Goal: Task Accomplishment & Management: Manage account settings

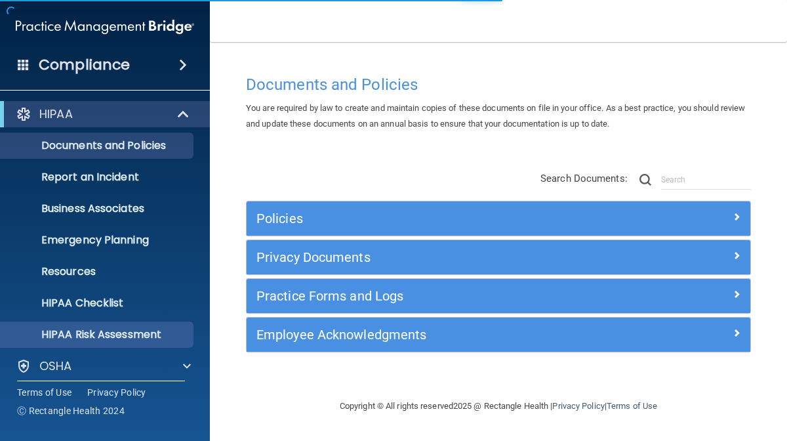
scroll to position [103, 0]
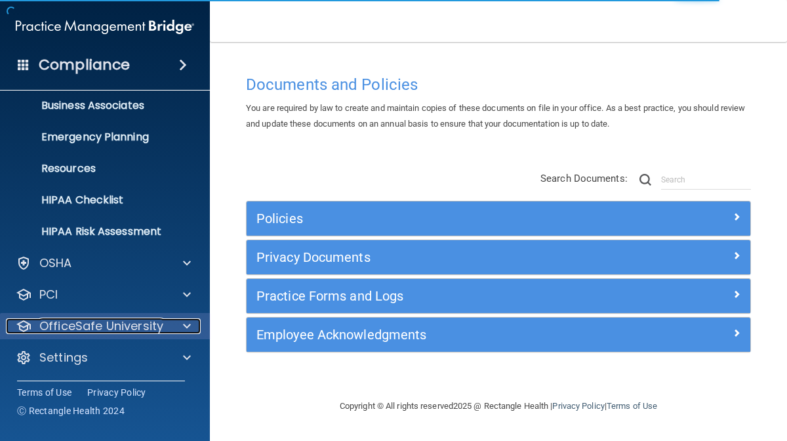
click at [68, 325] on p "OfficeSafe University" at bounding box center [101, 326] width 124 height 16
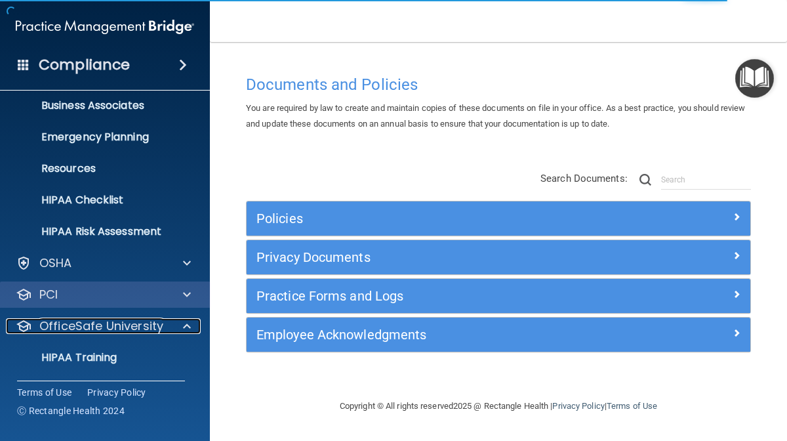
scroll to position [197, 0]
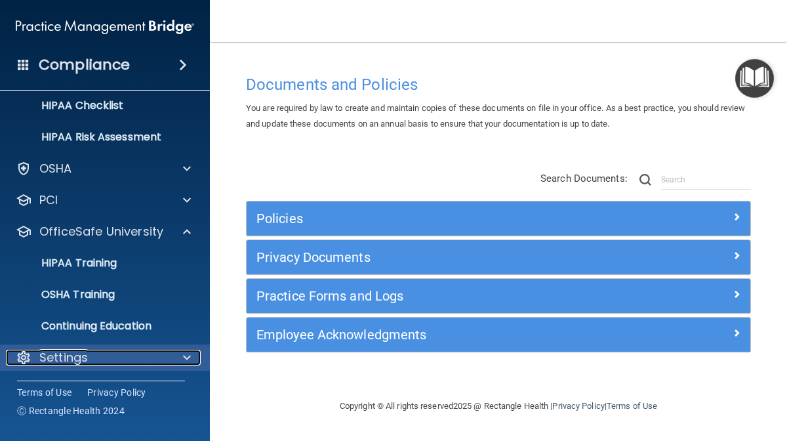
click at [62, 357] on p "Settings" at bounding box center [63, 357] width 49 height 16
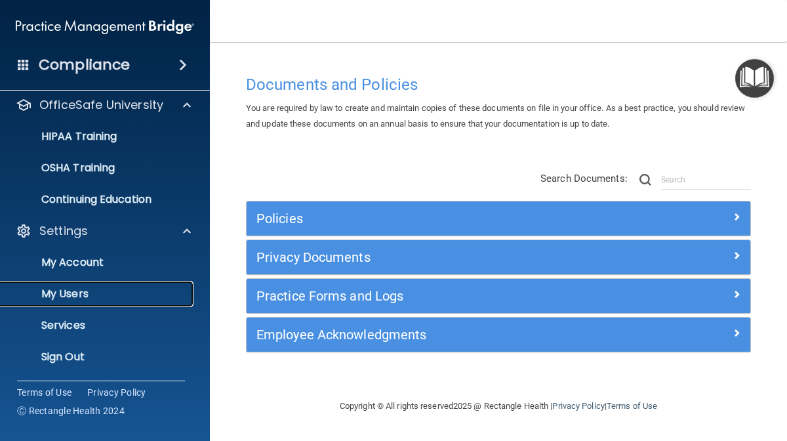
click at [57, 285] on link "My Users" at bounding box center [90, 294] width 207 height 26
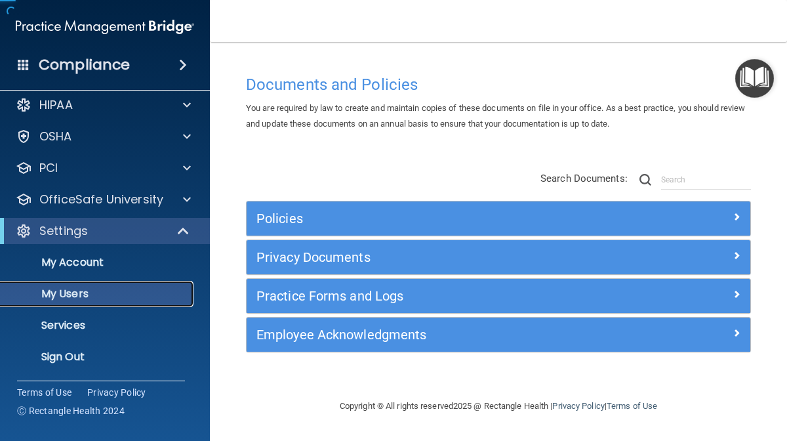
scroll to position [9, 0]
select select "20"
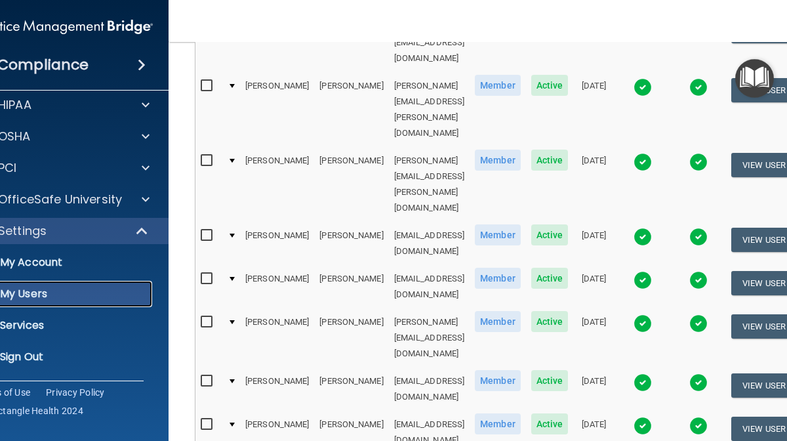
scroll to position [652, 0]
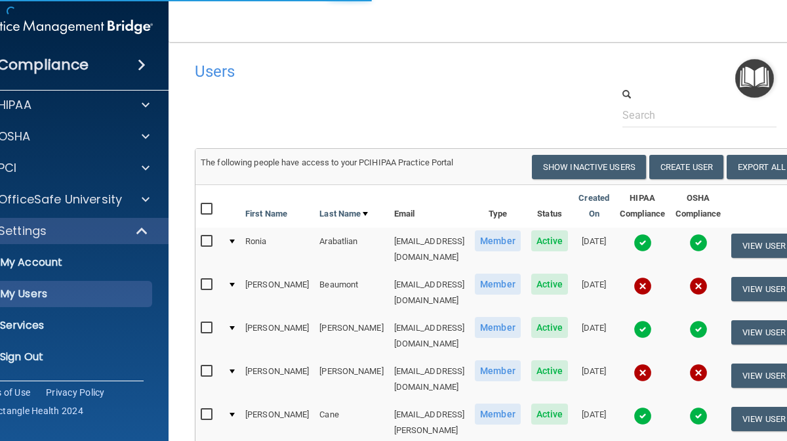
select select "20"
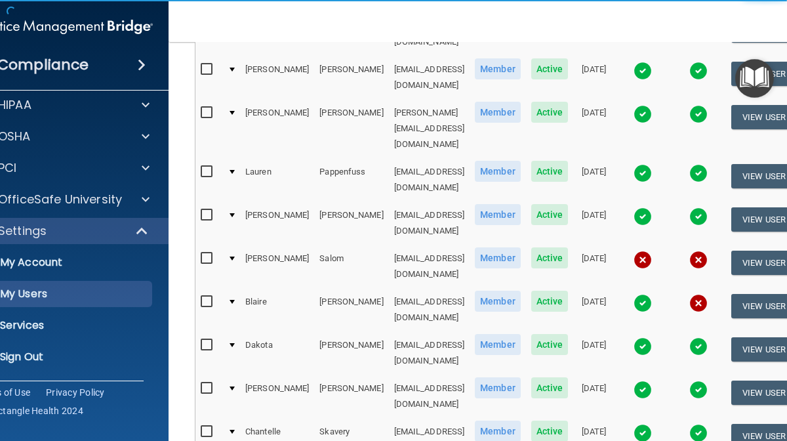
scroll to position [504, 0]
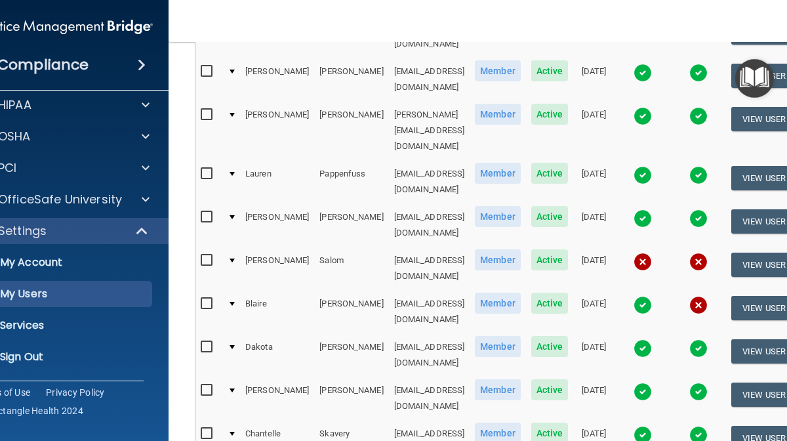
click at [652, 252] on img at bounding box center [642, 261] width 18 height 18
